Goal: Task Accomplishment & Management: Manage account settings

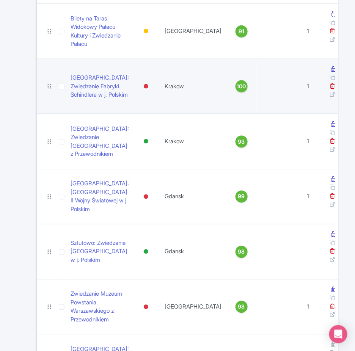
scroll to position [405, 0]
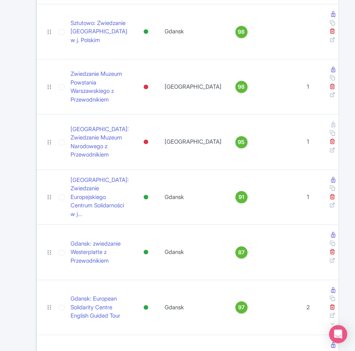
click at [343, 190] on div "Search Bulk Actions Delete Add to Collection Share Products Add to Collection C…" at bounding box center [177, 119] width 355 height 983
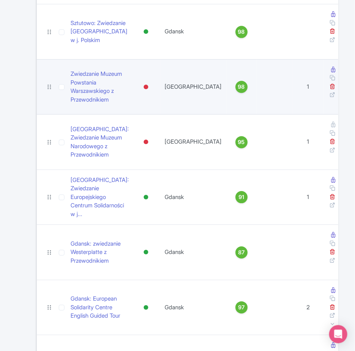
scroll to position [147, 0]
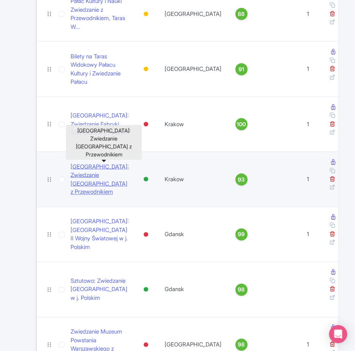
click at [94, 165] on link "[GEOGRAPHIC_DATA]: Zwiedzanie [GEOGRAPHIC_DATA] z Przewodnikiem" at bounding box center [100, 180] width 58 height 34
click at [112, 173] on link "[GEOGRAPHIC_DATA]: Zwiedzanie [GEOGRAPHIC_DATA] z Przewodnikiem" at bounding box center [100, 180] width 58 height 34
click at [109, 167] on link "[GEOGRAPHIC_DATA]: Zwiedzanie [GEOGRAPHIC_DATA] z Przewodnikiem" at bounding box center [100, 180] width 58 height 34
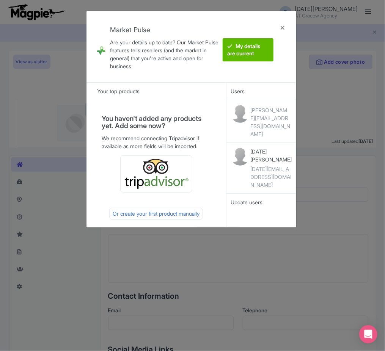
click at [273, 27] on div "My details are current" at bounding box center [254, 46] width 63 height 47
click at [281, 26] on div at bounding box center [282, 46] width 18 height 59
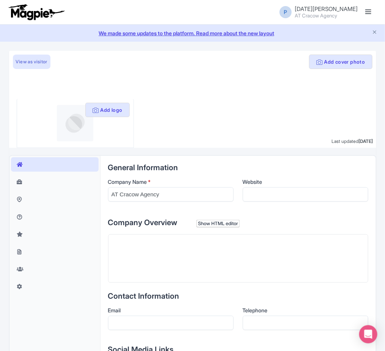
click at [366, 13] on link at bounding box center [368, 12] width 12 height 12
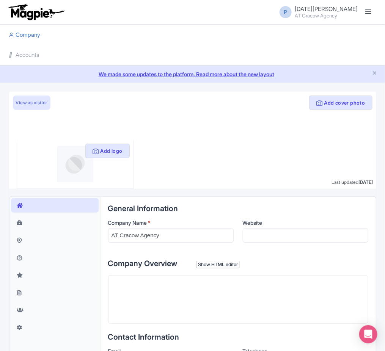
click at [104, 56] on li "Accounts" at bounding box center [193, 55] width 376 height 20
click at [28, 58] on link "Accounts" at bounding box center [24, 55] width 30 height 21
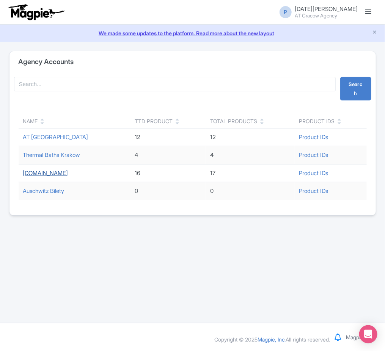
click at [47, 175] on link "ToDo.travel" at bounding box center [45, 172] width 45 height 7
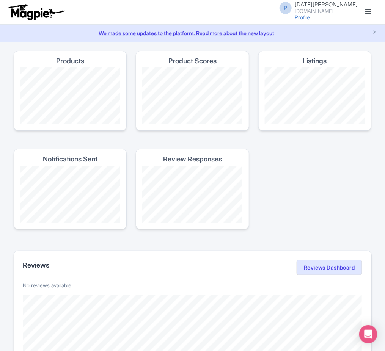
click at [379, 33] on link "We made some updates to the platform. Read more about the new layout" at bounding box center [193, 33] width 376 height 8
click at [366, 15] on link at bounding box center [368, 12] width 12 height 12
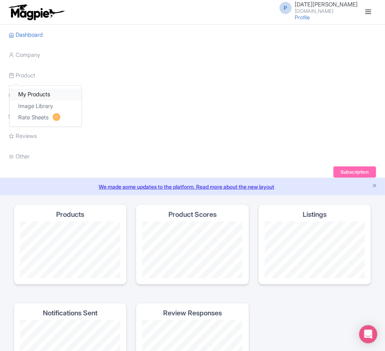
click at [31, 94] on link "My Products" at bounding box center [45, 95] width 72 height 12
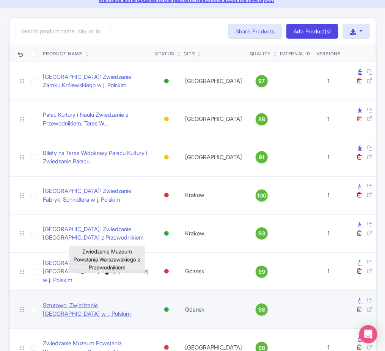
scroll to position [28, 0]
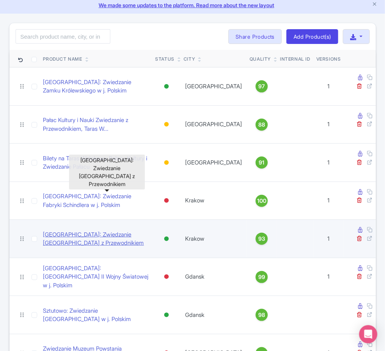
click at [126, 231] on link "[GEOGRAPHIC_DATA]: Zwiedzanie [GEOGRAPHIC_DATA] z Przewodnikiem" at bounding box center [96, 239] width 106 height 17
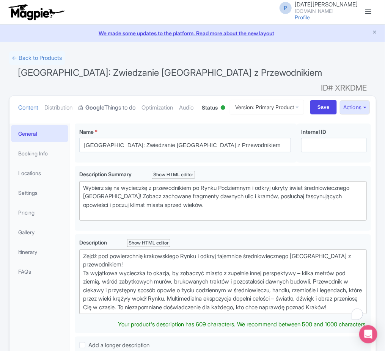
click at [127, 96] on link "Google Things to do" at bounding box center [107, 108] width 57 height 24
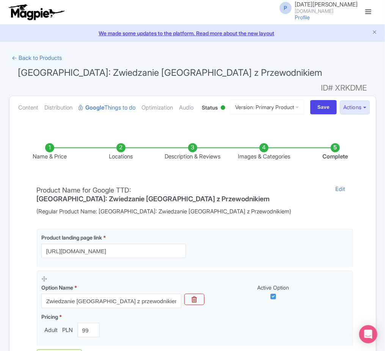
click at [266, 161] on li "Images & Categories" at bounding box center [263, 152] width 71 height 18
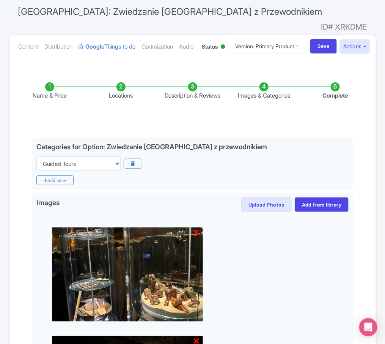
scroll to position [73, 0]
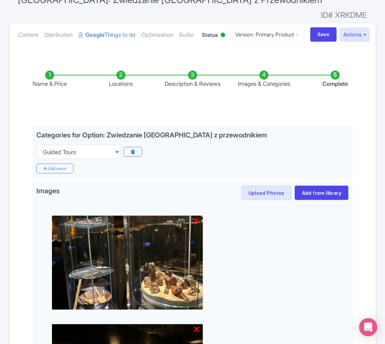
click at [190, 88] on li "Description & Reviews" at bounding box center [192, 80] width 71 height 18
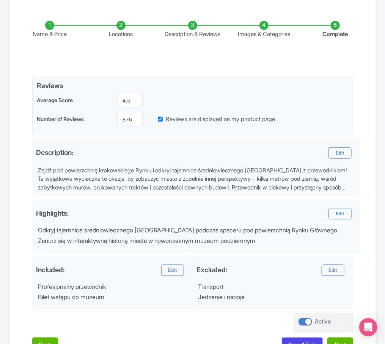
scroll to position [119, 0]
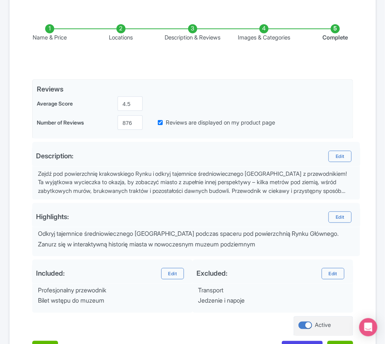
click at [43, 42] on li "Name & Price" at bounding box center [49, 33] width 71 height 18
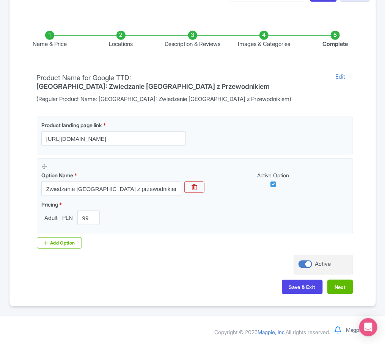
click at [118, 49] on li "Locations" at bounding box center [120, 40] width 71 height 18
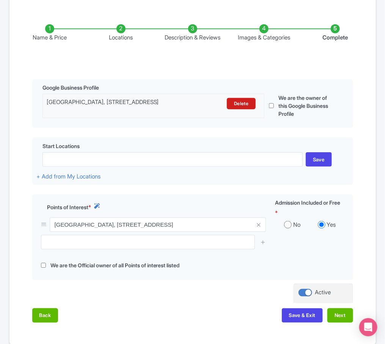
click at [174, 42] on li "Description & Reviews" at bounding box center [192, 33] width 71 height 18
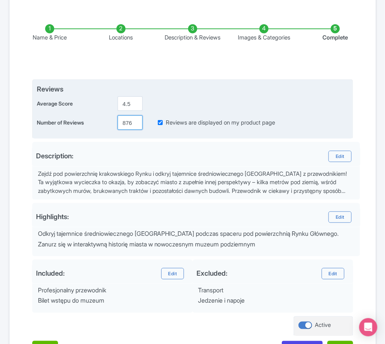
click at [129, 130] on input "8761" at bounding box center [130, 122] width 25 height 14
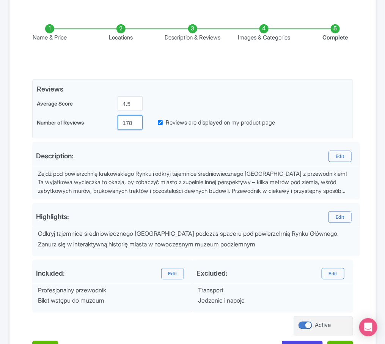
type input "9178"
click at [360, 112] on div "Name & Price Locations Description & Reviews Images & Categories Complete Edit …" at bounding box center [192, 186] width 357 height 354
click at [267, 42] on li "Images & Categories" at bounding box center [263, 33] width 71 height 18
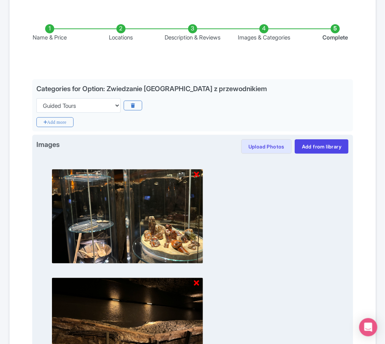
scroll to position [493, 0]
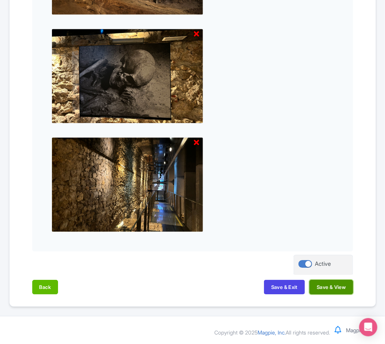
click at [332, 287] on button "Save & View" at bounding box center [330, 286] width 43 height 14
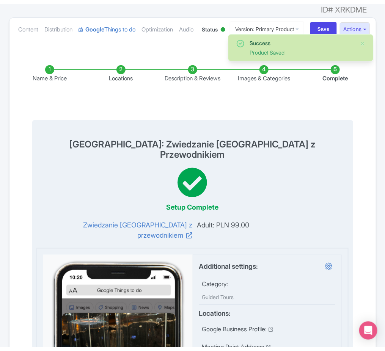
scroll to position [0, 0]
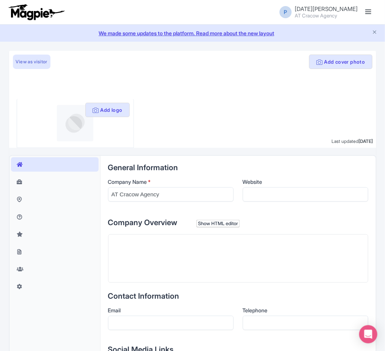
click at [369, 10] on link at bounding box center [368, 12] width 12 height 12
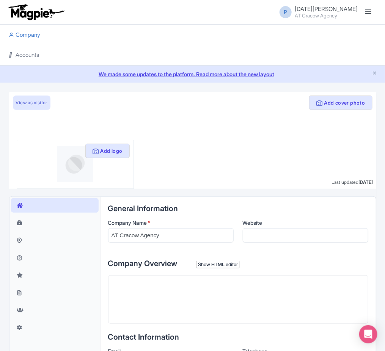
click at [17, 57] on link "Accounts" at bounding box center [24, 55] width 30 height 21
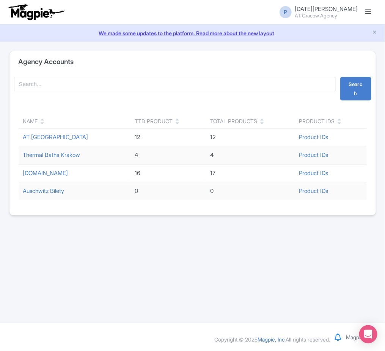
click at [49, 142] on td "AT Cracow" at bounding box center [75, 137] width 112 height 18
click at [49, 172] on link "[DOMAIN_NAME]" at bounding box center [45, 172] width 45 height 7
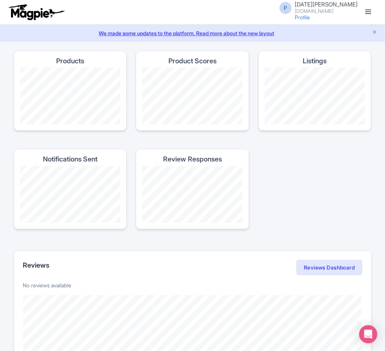
click at [368, 11] on span at bounding box center [368, 11] width 6 height 1
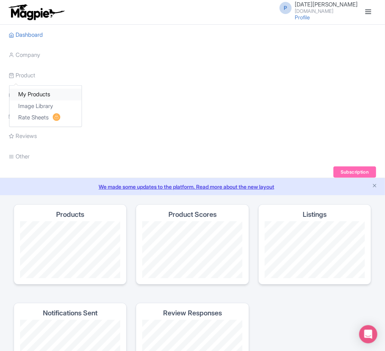
click at [39, 91] on link "My Products" at bounding box center [45, 95] width 72 height 12
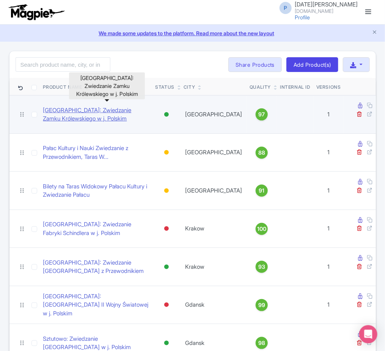
click at [110, 110] on link "[GEOGRAPHIC_DATA]: Zwiedzanie Zamku Królewskiego w j. Polskim" at bounding box center [96, 114] width 106 height 17
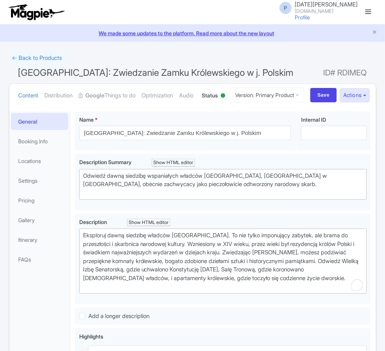
click at [111, 106] on link "Google Things to do" at bounding box center [107, 96] width 57 height 24
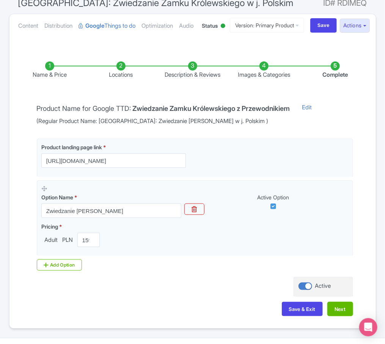
scroll to position [72, 0]
